Goal: Transaction & Acquisition: Book appointment/travel/reservation

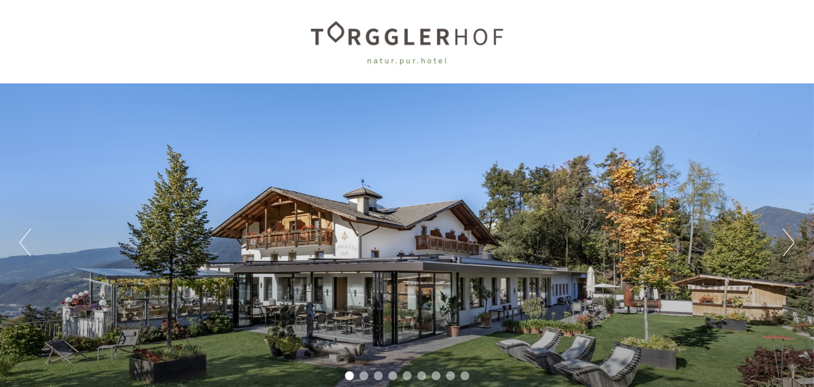
scroll to position [55, 0]
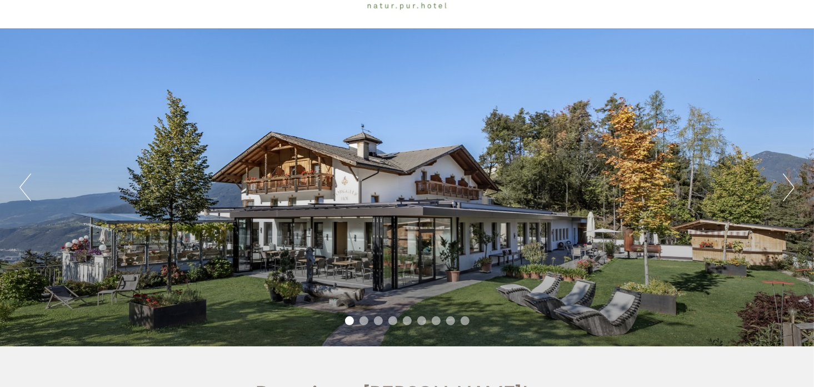
click at [791, 183] on button "Next" at bounding box center [788, 187] width 12 height 28
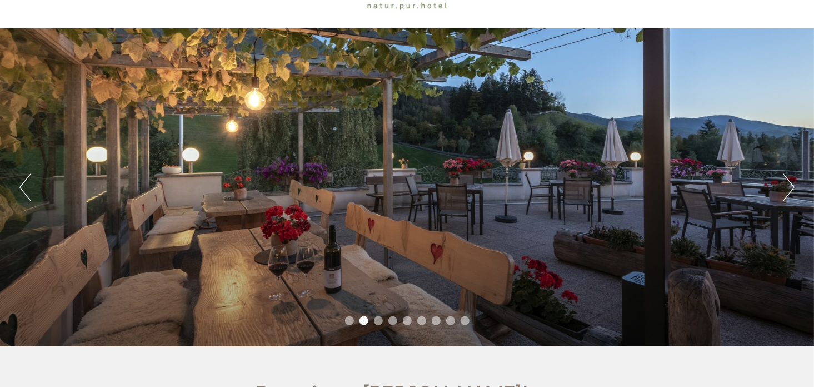
click at [791, 182] on button "Next" at bounding box center [788, 187] width 12 height 28
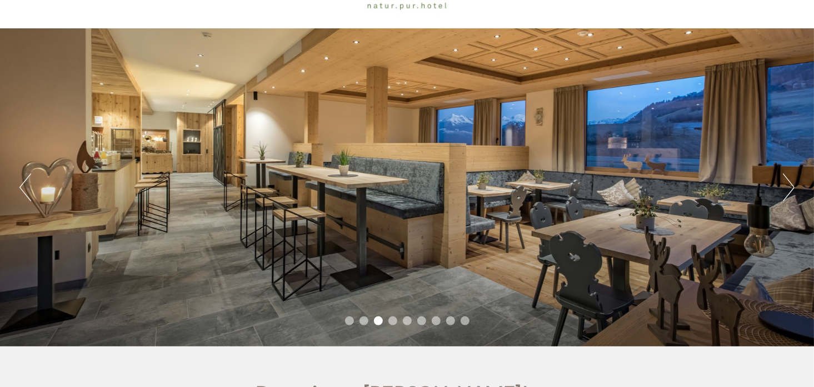
click at [791, 182] on button "Next" at bounding box center [788, 187] width 12 height 28
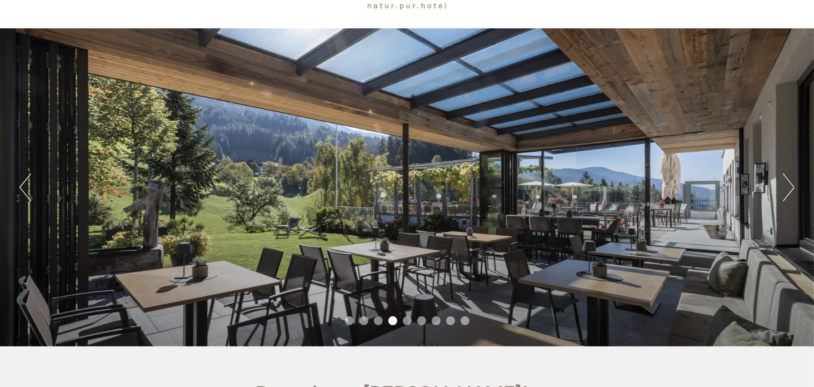
click at [791, 182] on button "Next" at bounding box center [788, 187] width 12 height 28
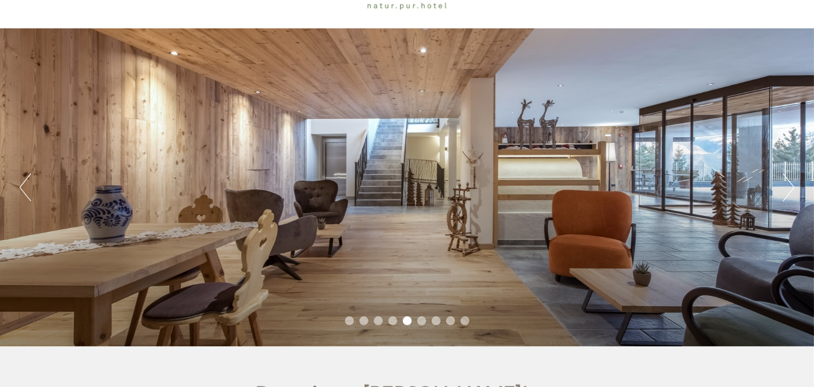
click at [791, 182] on button "Next" at bounding box center [788, 187] width 12 height 28
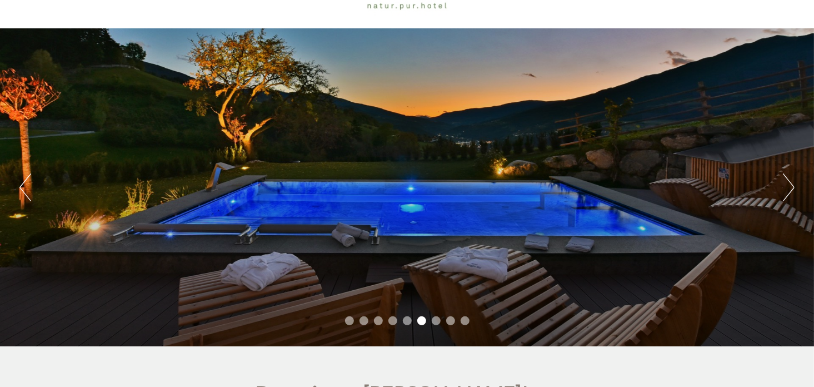
click at [791, 182] on button "Next" at bounding box center [788, 187] width 12 height 28
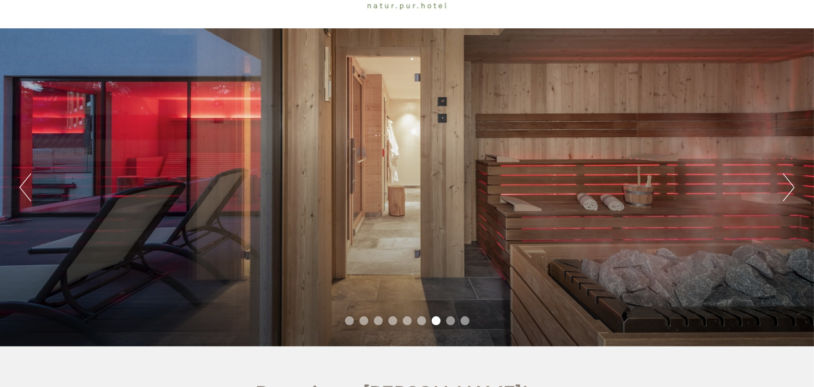
click at [791, 182] on button "Next" at bounding box center [788, 187] width 12 height 28
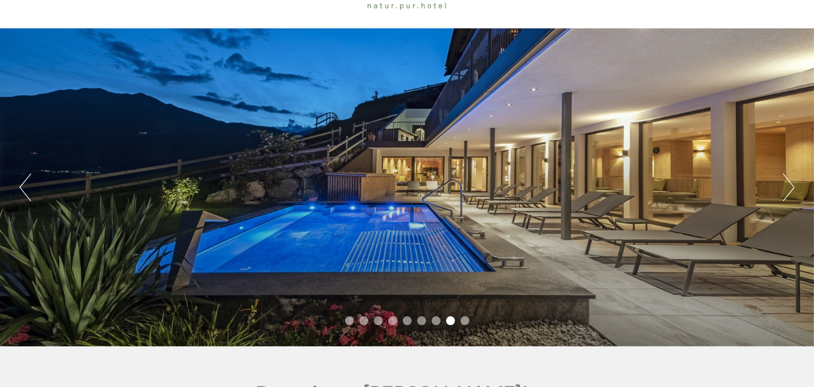
click at [791, 182] on button "Next" at bounding box center [788, 187] width 12 height 28
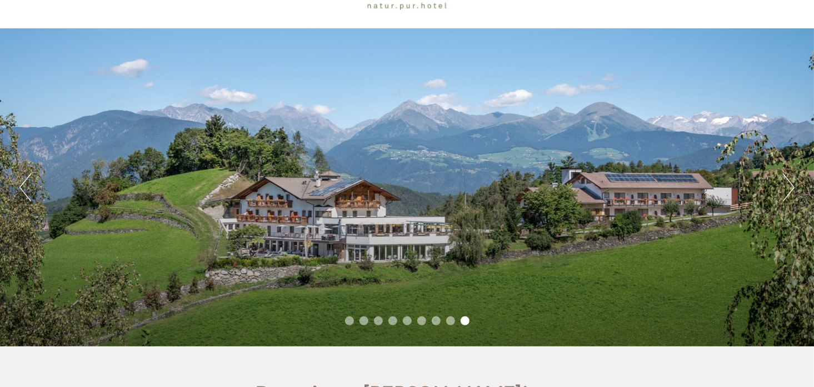
click at [791, 182] on button "Next" at bounding box center [788, 187] width 12 height 28
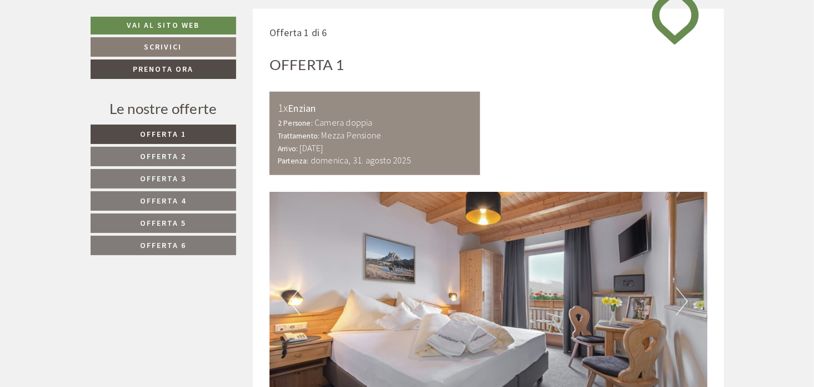
scroll to position [555, 0]
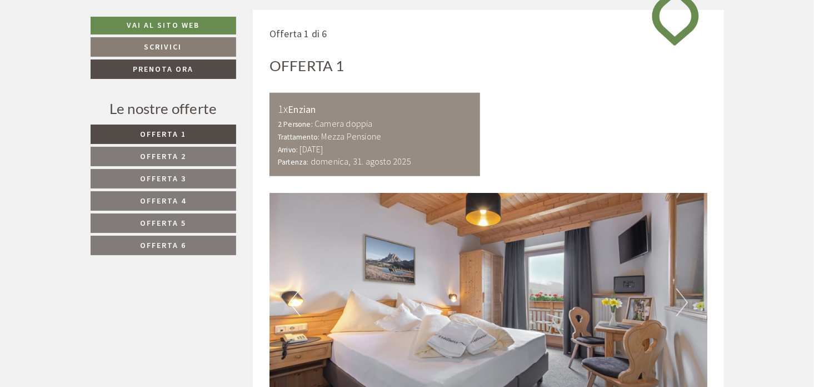
drag, startPoint x: 378, startPoint y: 134, endPoint x: 329, endPoint y: 144, distance: 50.4
click at [329, 144] on div "1x Enzian 2 Persone: Camera doppia Trattamento: Mezza Pensione Arrivo: [DATE] P…" at bounding box center [374, 134] width 210 height 83
drag, startPoint x: 325, startPoint y: 137, endPoint x: 339, endPoint y: 136, distance: 14.0
click at [327, 137] on b "Mezza Pensione" at bounding box center [352, 136] width 60 height 11
drag, startPoint x: 339, startPoint y: 136, endPoint x: 353, endPoint y: 134, distance: 13.4
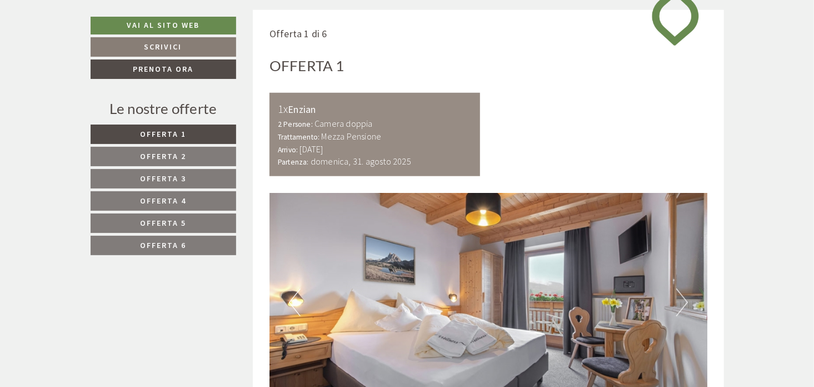
click at [349, 134] on b "Mezza Pensione" at bounding box center [352, 136] width 60 height 11
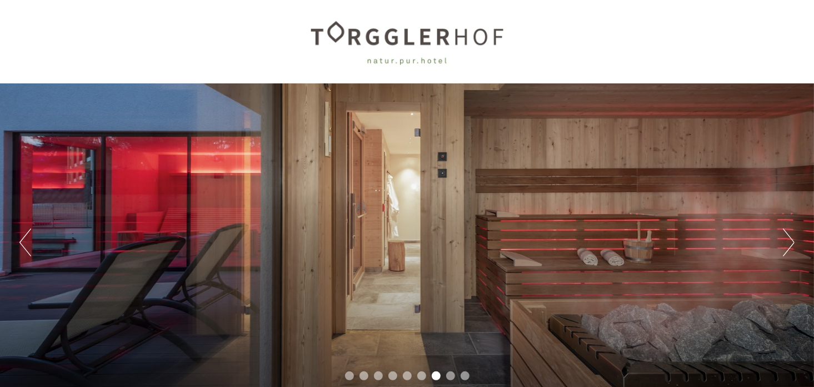
scroll to position [55, 0]
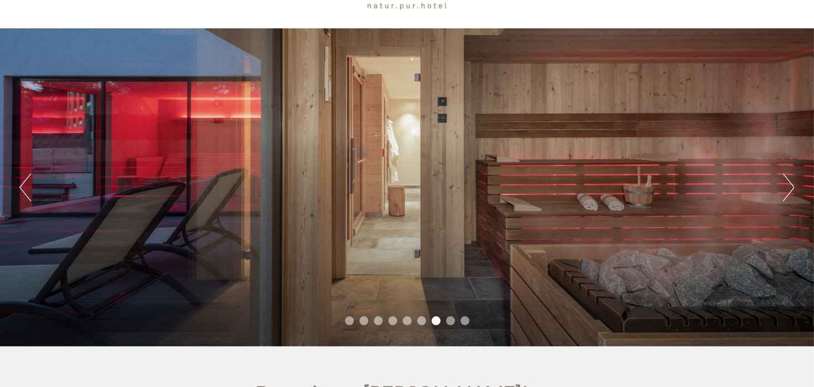
click at [790, 188] on button "Next" at bounding box center [788, 187] width 12 height 28
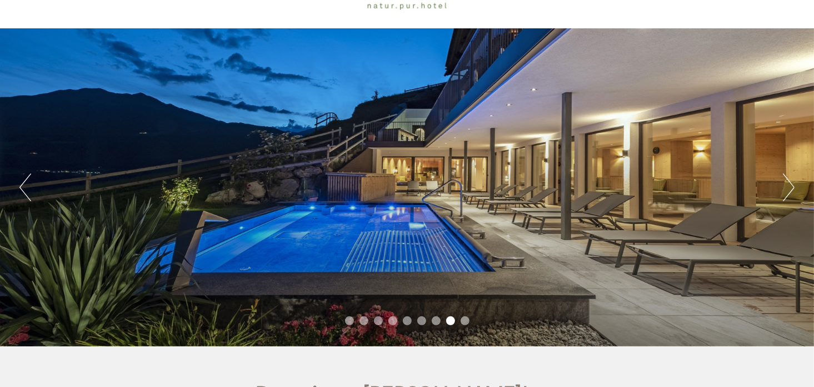
click at [790, 188] on button "Next" at bounding box center [788, 187] width 12 height 28
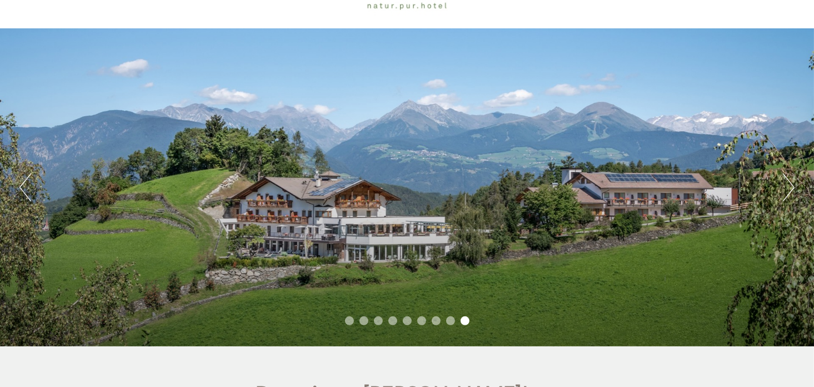
scroll to position [0, 0]
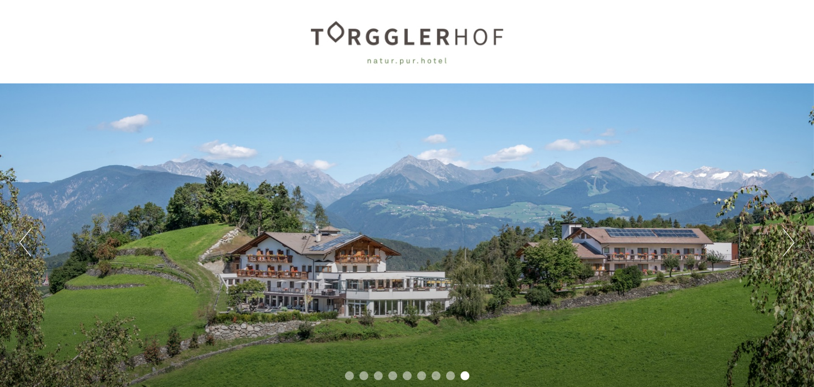
drag, startPoint x: 505, startPoint y: 31, endPoint x: 348, endPoint y: 33, distance: 157.2
click at [354, 36] on div at bounding box center [407, 42] width 622 height 72
drag, startPoint x: 347, startPoint y: 33, endPoint x: 387, endPoint y: 30, distance: 39.5
click at [387, 30] on div at bounding box center [407, 42] width 622 height 72
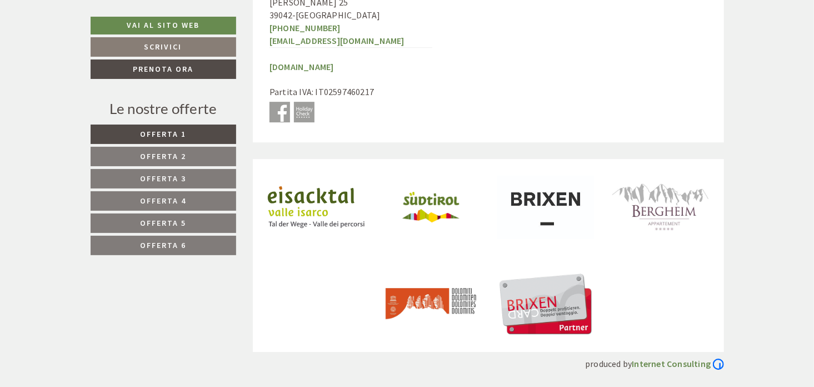
scroll to position [4265, 0]
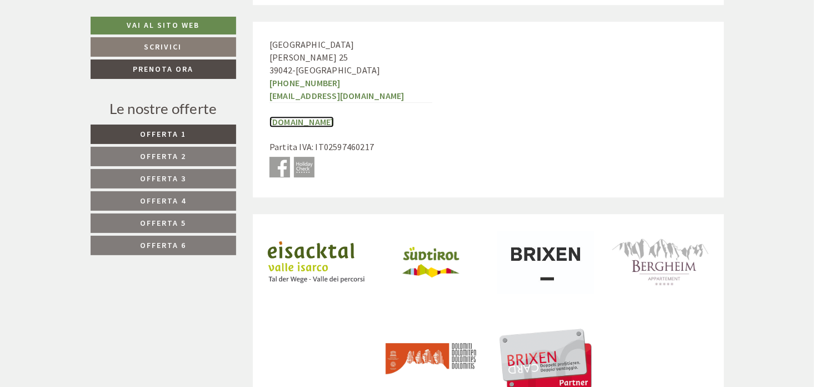
click at [319, 122] on link "[DOMAIN_NAME]" at bounding box center [301, 121] width 64 height 11
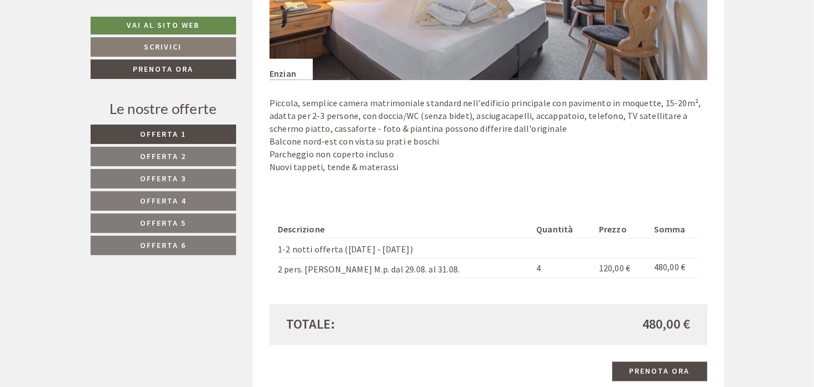
scroll to position [777, 0]
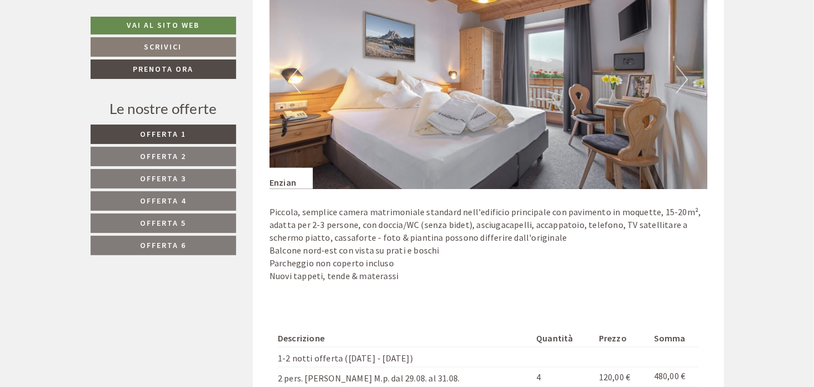
click at [682, 74] on button "Next" at bounding box center [682, 80] width 12 height 28
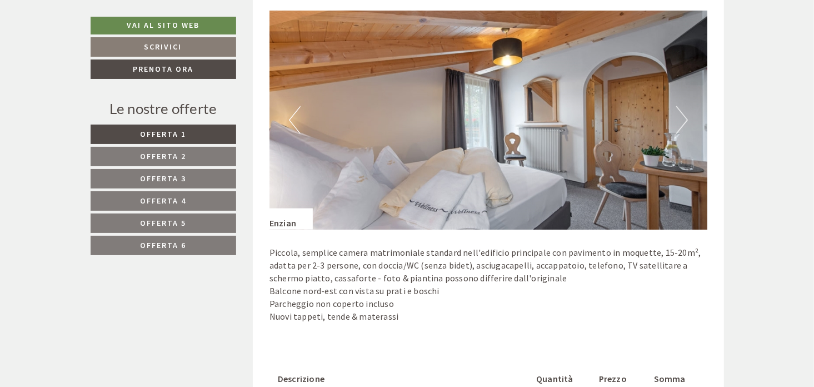
scroll to position [722, 0]
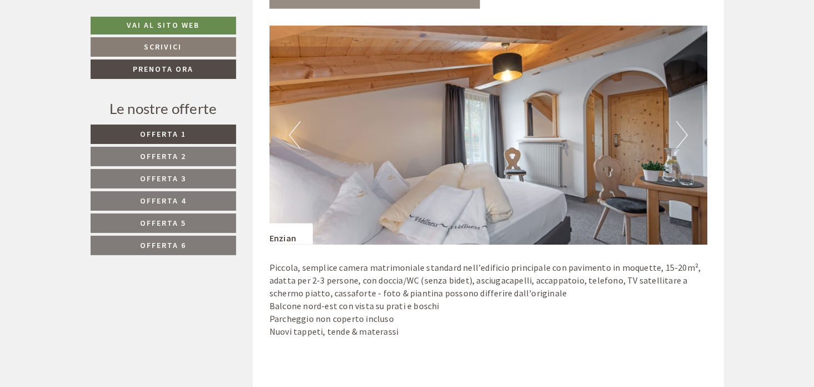
click at [682, 135] on button "Next" at bounding box center [682, 135] width 12 height 28
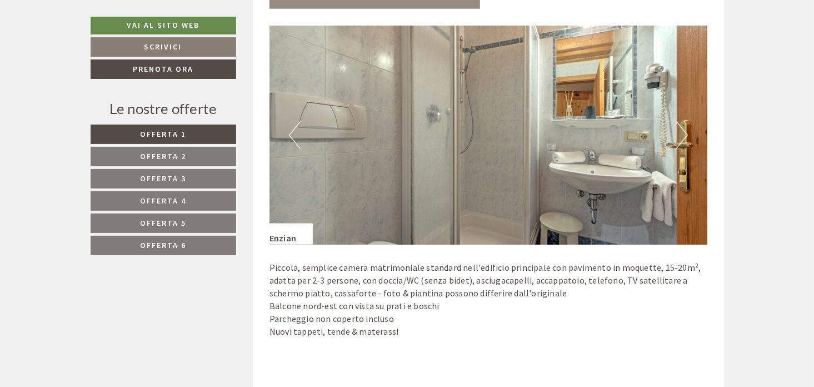
click at [682, 131] on button "Next" at bounding box center [682, 135] width 12 height 28
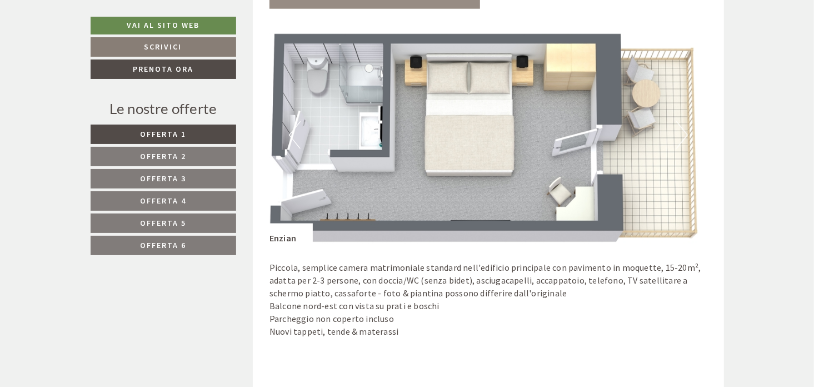
click at [682, 131] on button "Next" at bounding box center [682, 135] width 12 height 28
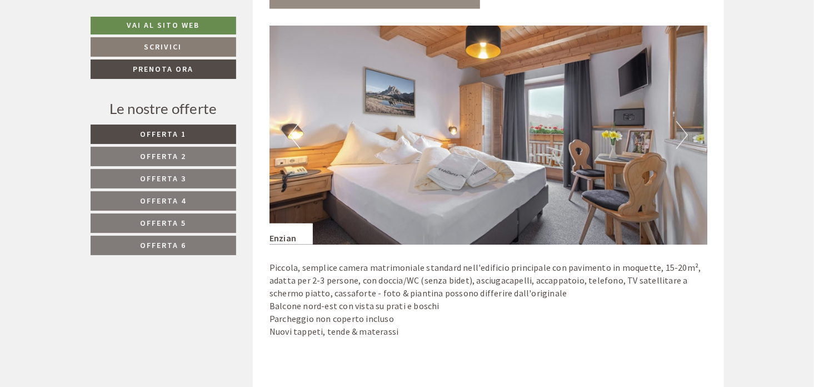
click at [686, 131] on button "Next" at bounding box center [682, 135] width 12 height 28
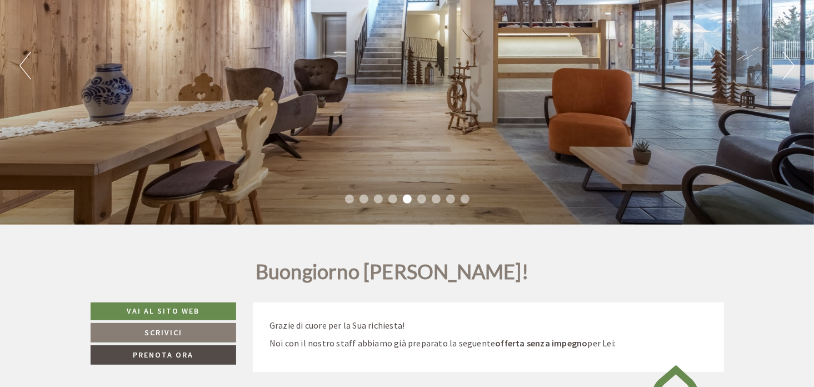
scroll to position [0, 0]
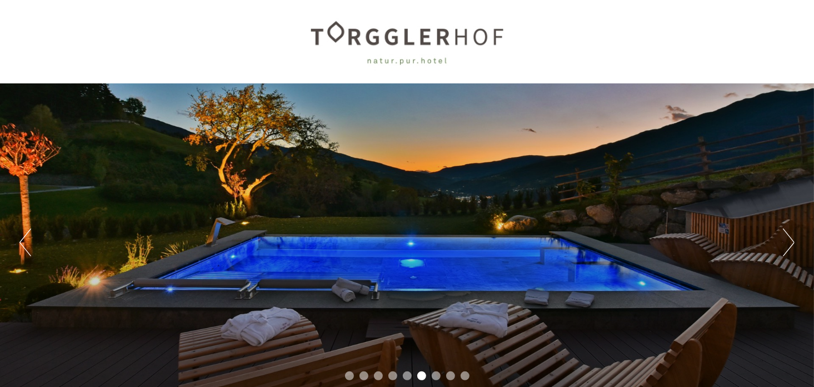
drag, startPoint x: 504, startPoint y: 31, endPoint x: 352, endPoint y: 39, distance: 152.4
click at [351, 39] on div at bounding box center [407, 42] width 622 height 72
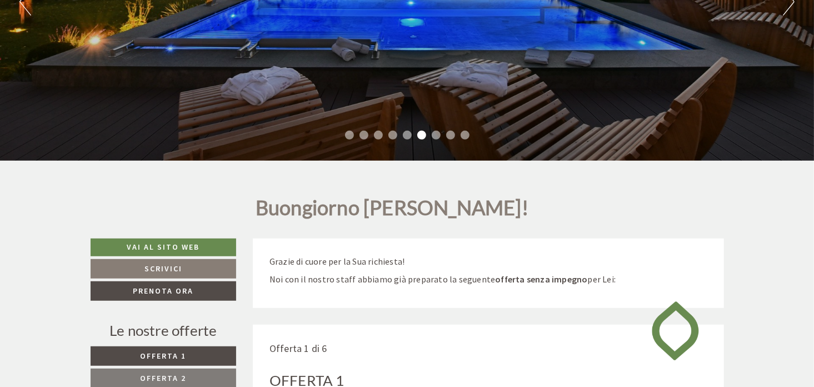
scroll to position [111, 0]
